Goal: Task Accomplishment & Management: Use online tool/utility

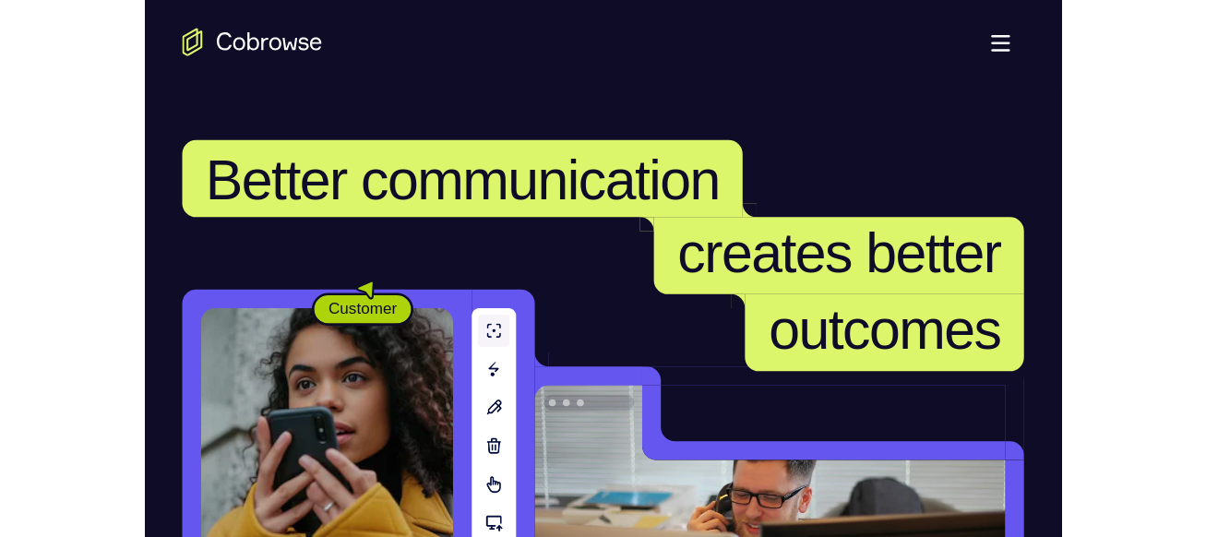
scroll to position [461, 0]
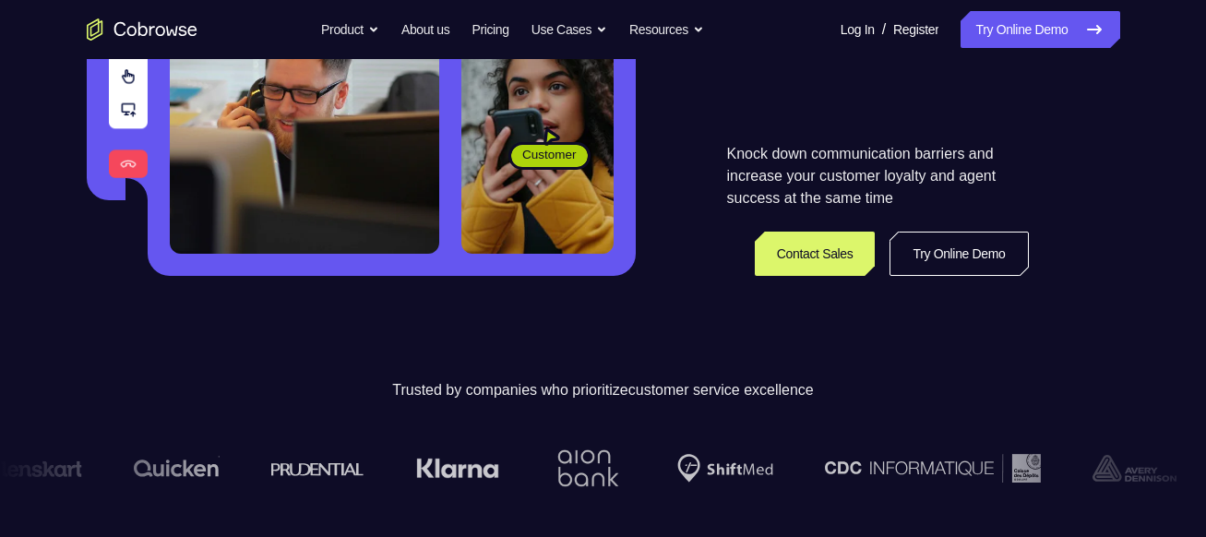
click at [723, 253] on link "Try Online Demo" at bounding box center [959, 254] width 138 height 44
click at [723, 32] on link "Try Online Demo" at bounding box center [1040, 29] width 159 height 37
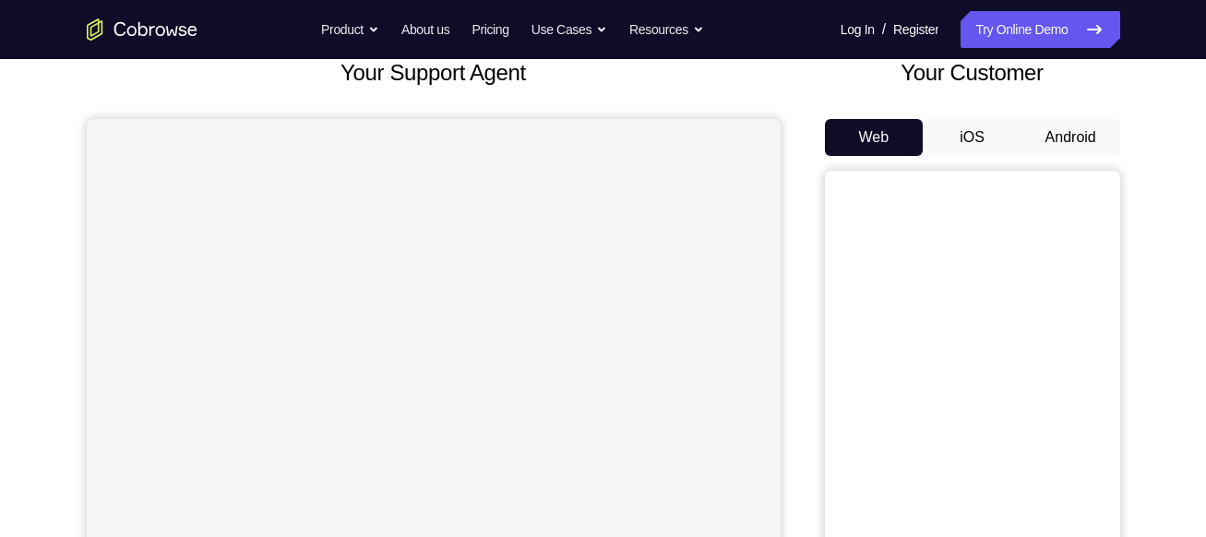
scroll to position [92, 0]
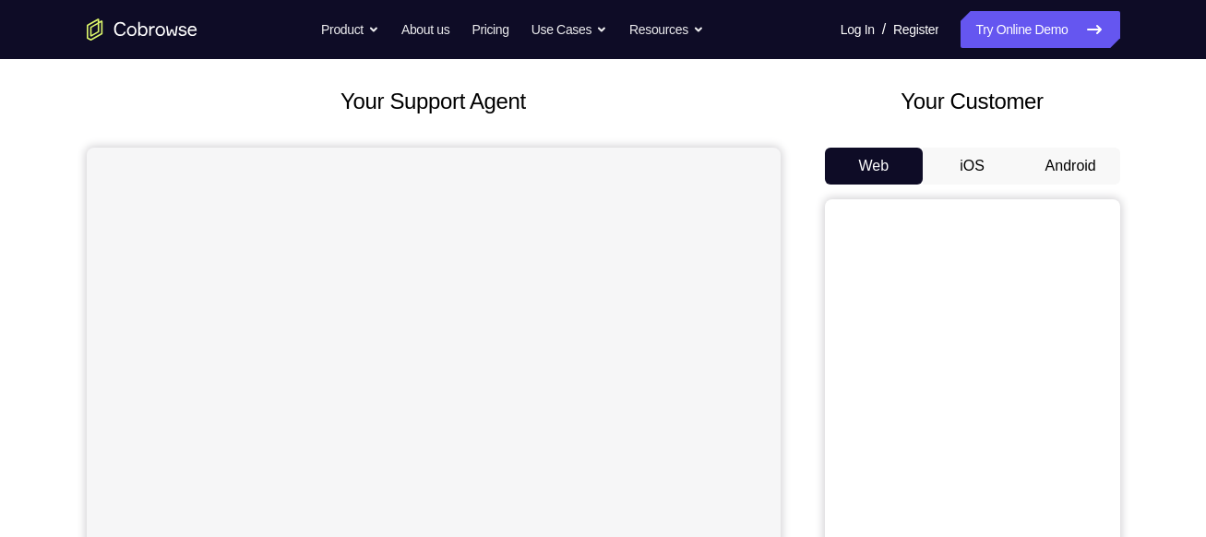
click at [1066, 161] on button "Android" at bounding box center [1070, 166] width 99 height 37
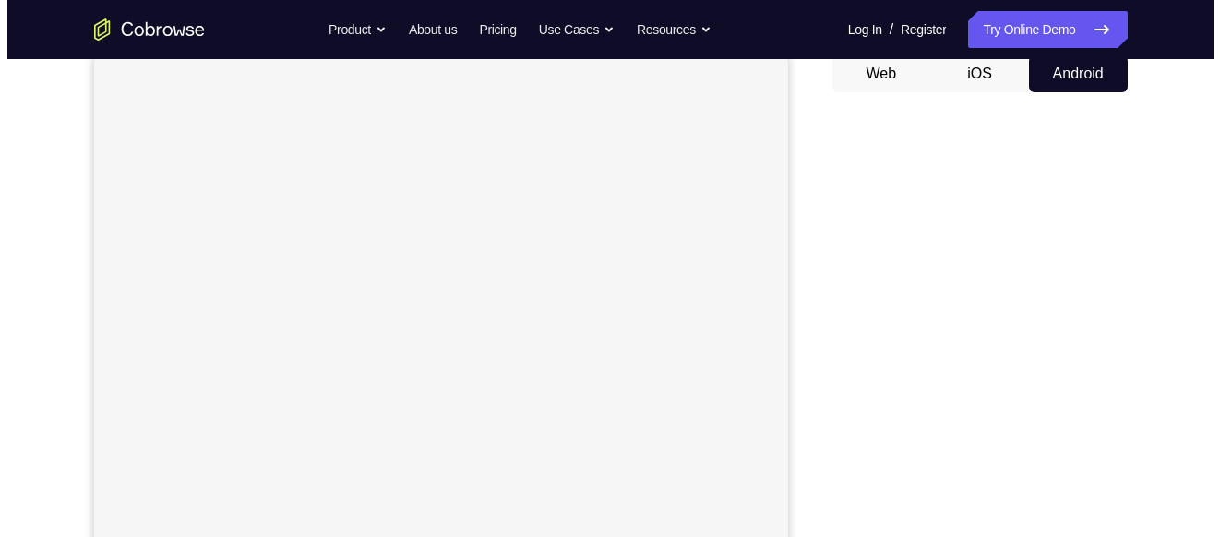
scroll to position [0, 0]
